Goal: Information Seeking & Learning: Learn about a topic

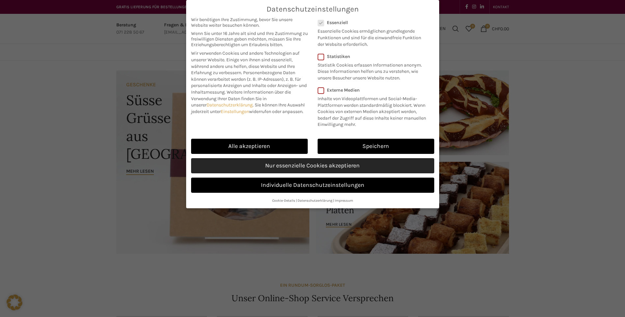
click at [319, 166] on link "Nur essenzielle Cookies akzeptieren" at bounding box center [312, 165] width 243 height 15
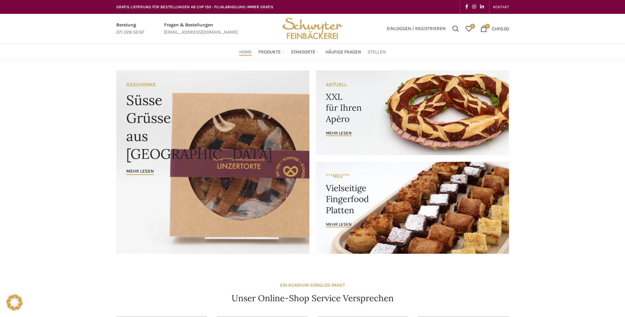
click at [376, 52] on span "Stellen" at bounding box center [377, 52] width 18 height 6
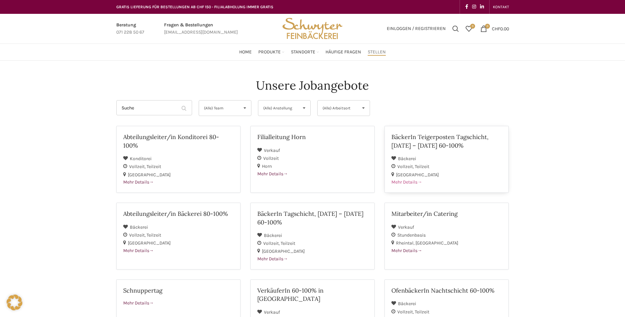
click at [413, 182] on span "Mehr Details" at bounding box center [407, 182] width 31 height 6
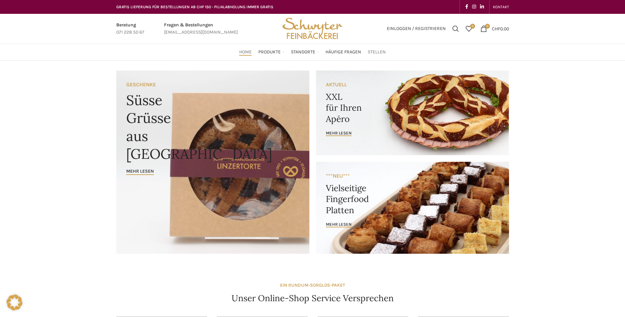
click at [377, 52] on span "Stellen" at bounding box center [377, 52] width 18 height 6
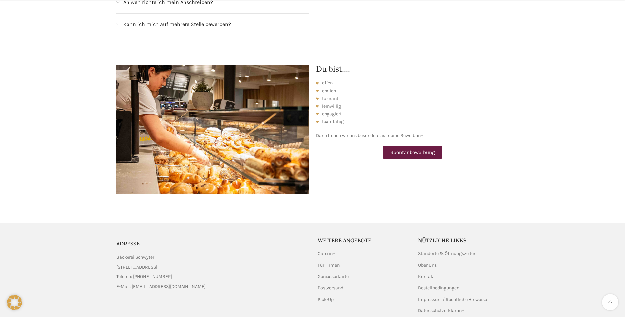
scroll to position [902, 0]
